Goal: Information Seeking & Learning: Learn about a topic

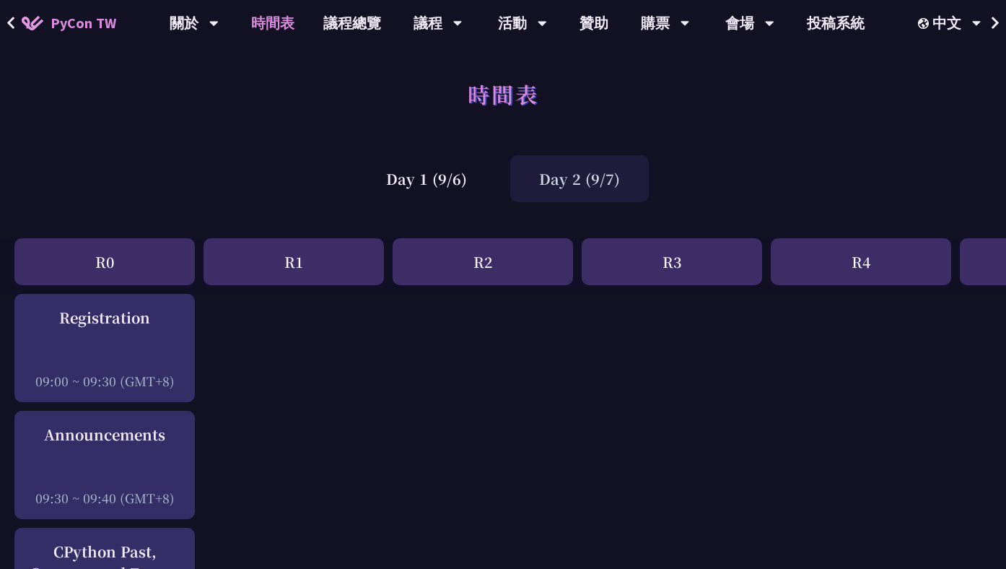
click at [552, 188] on div "Day 2 (9/7)" at bounding box center [579, 178] width 139 height 47
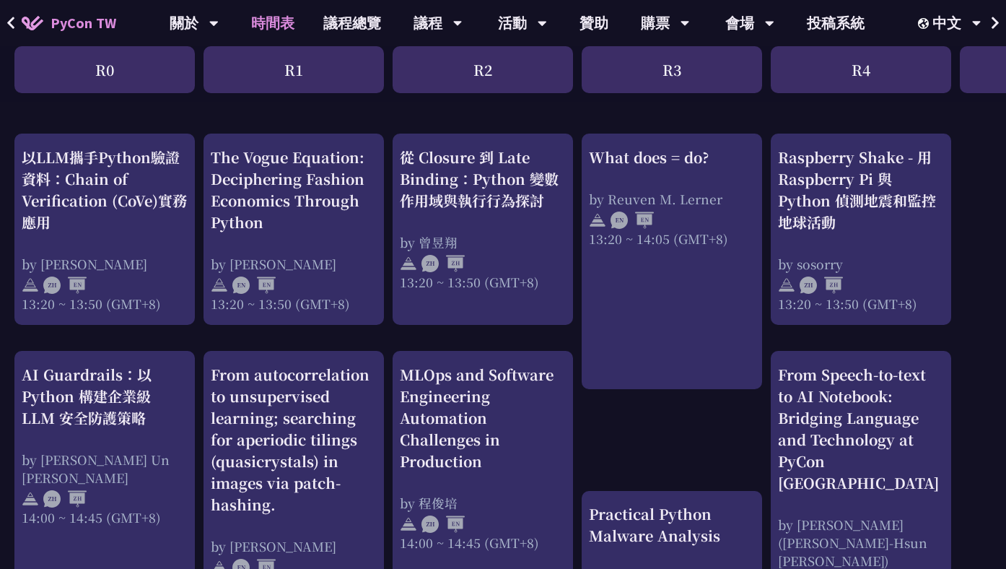
scroll to position [1335, 0]
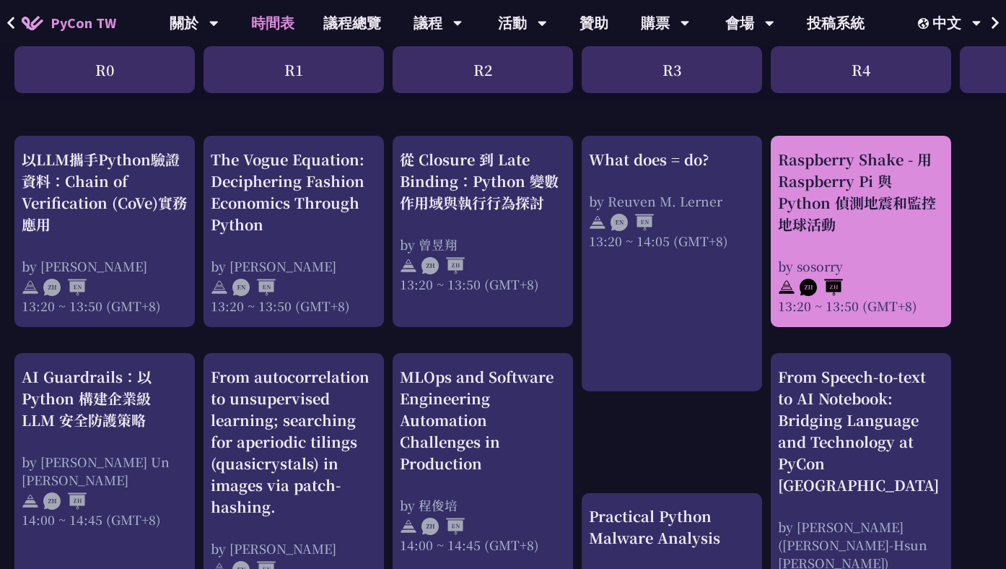
click at [816, 196] on div "Raspberry Shake - 用 Raspberry Pi 與 Python 偵測地震和監控地球活動" at bounding box center [861, 192] width 166 height 87
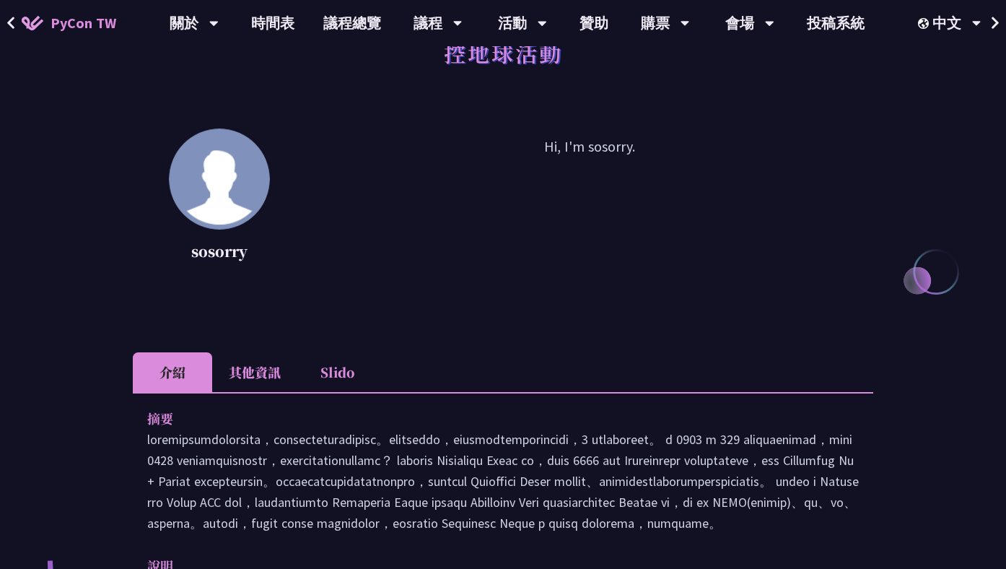
scroll to position [125, 0]
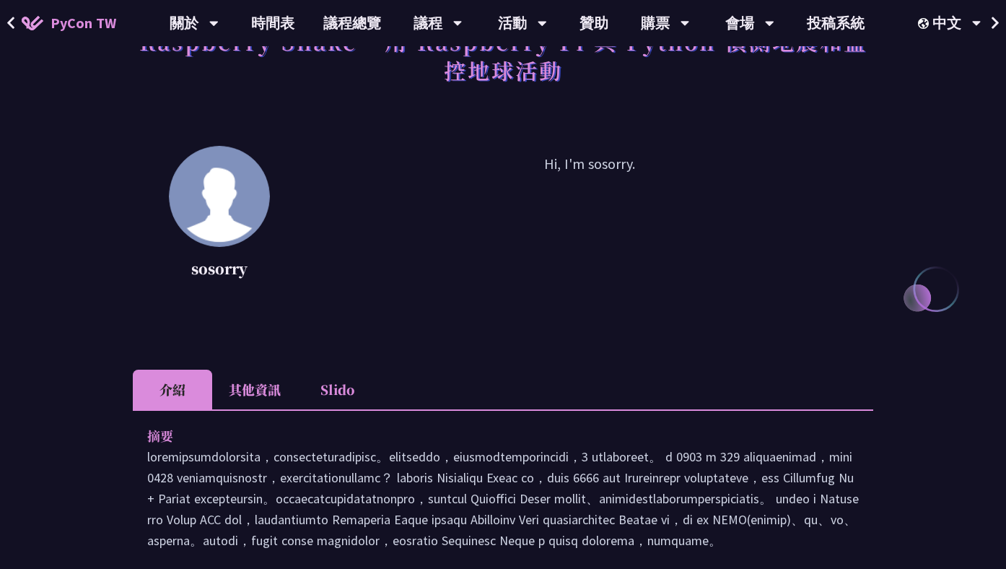
click at [258, 394] on li "其他資訊" at bounding box center [254, 389] width 85 height 40
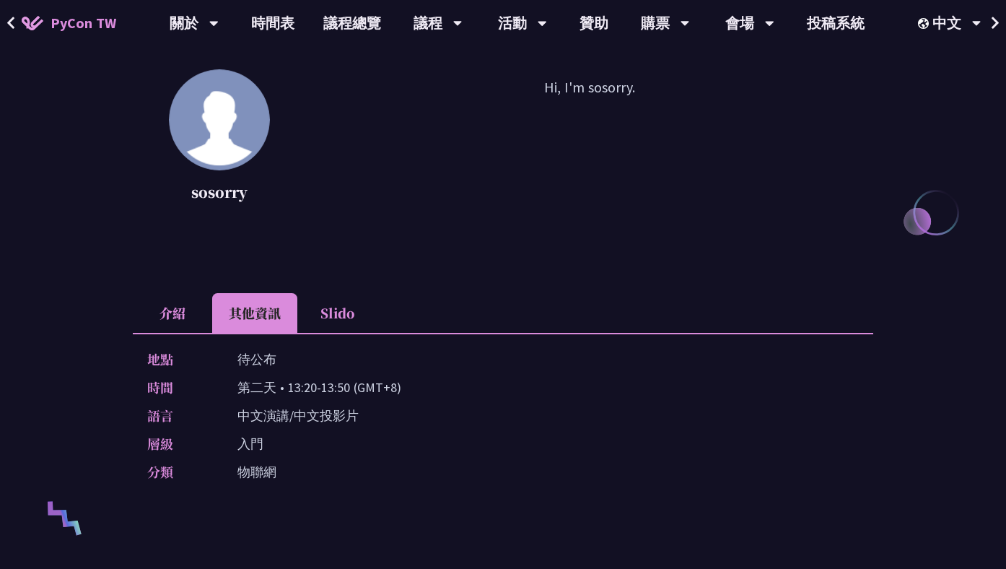
scroll to position [270, 0]
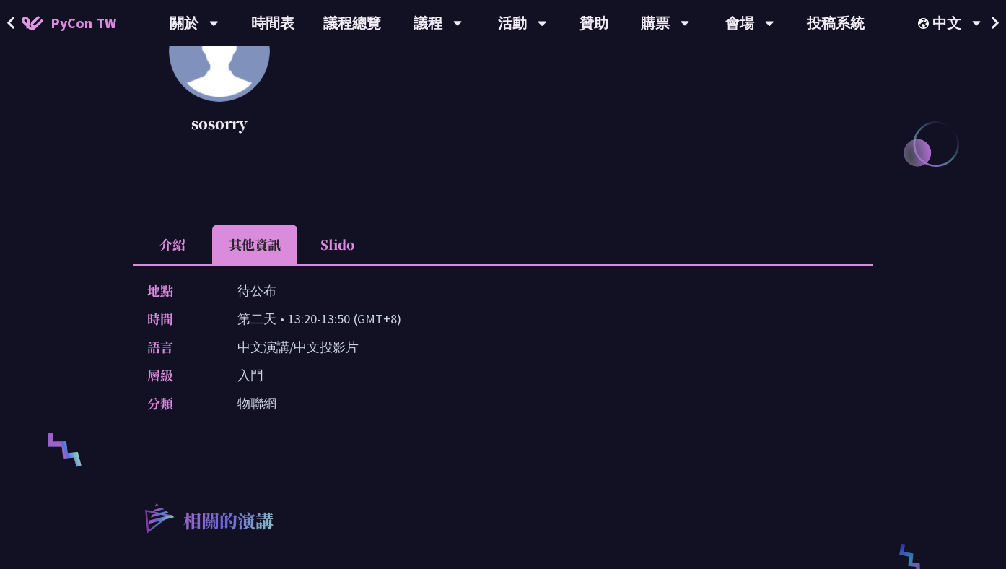
click at [348, 224] on li "Slido" at bounding box center [336, 244] width 79 height 40
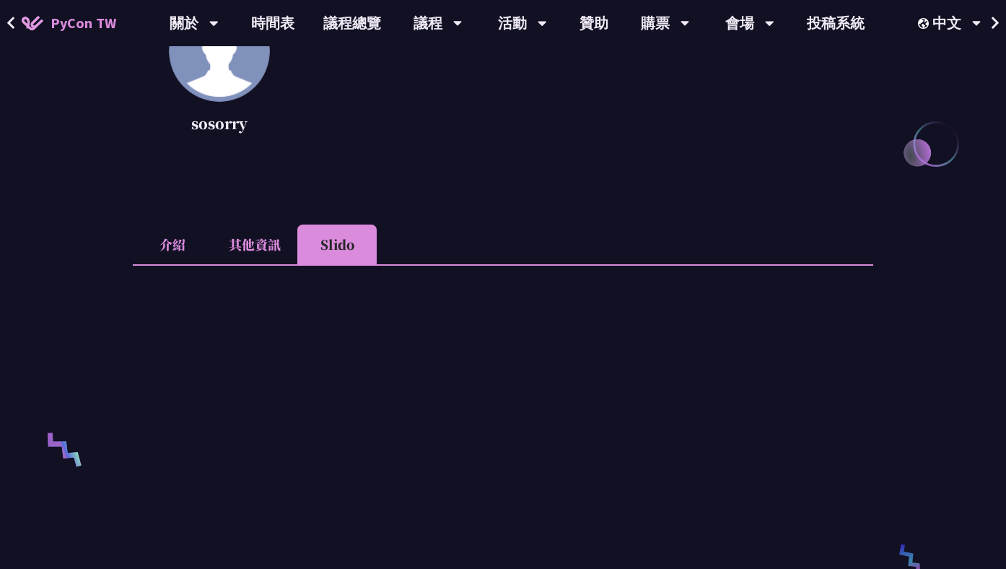
click at [191, 250] on li "介紹" at bounding box center [172, 244] width 79 height 40
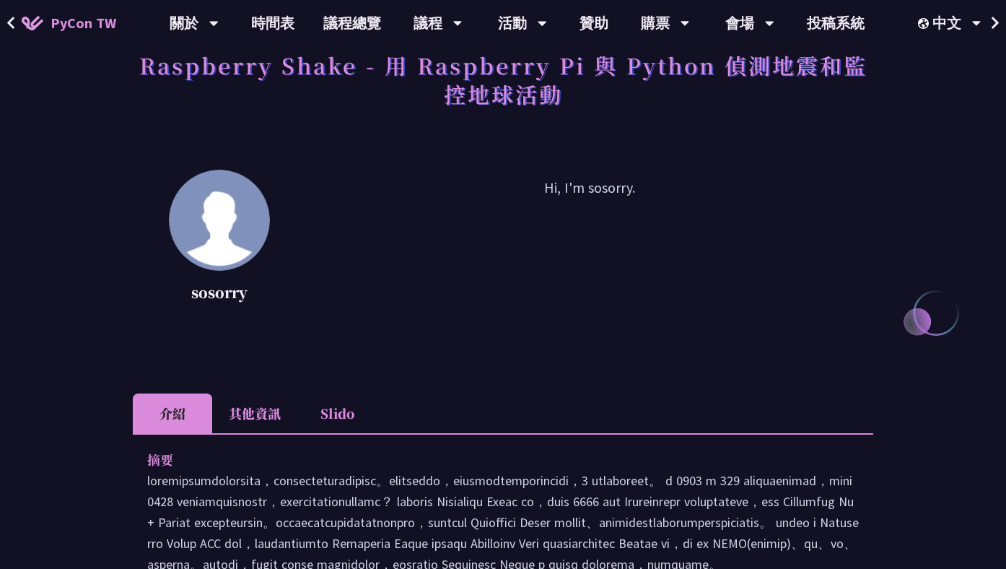
scroll to position [28, 0]
